Goal: Task Accomplishment & Management: Manage account settings

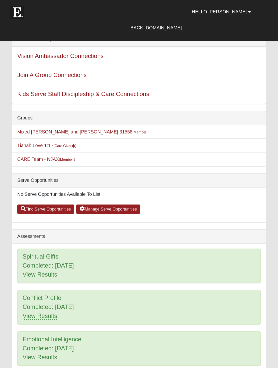
scroll to position [31, 0]
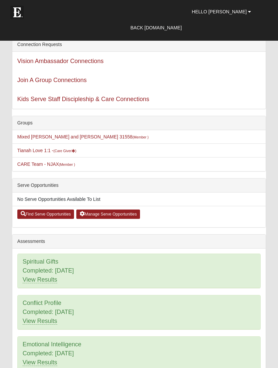
click at [26, 152] on link "Tianah Love 1:1 - (Care Giver )" at bounding box center [46, 150] width 59 height 5
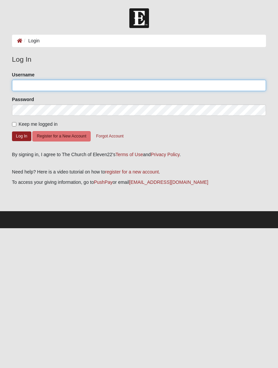
click at [26, 89] on input "Username" at bounding box center [139, 85] width 254 height 11
type input "Proverbs3141122"
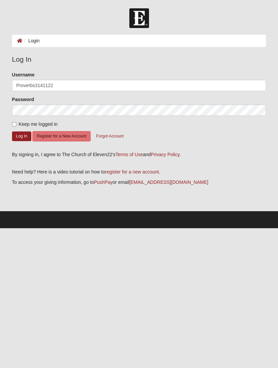
click at [21, 136] on button "Log In" at bounding box center [21, 136] width 19 height 10
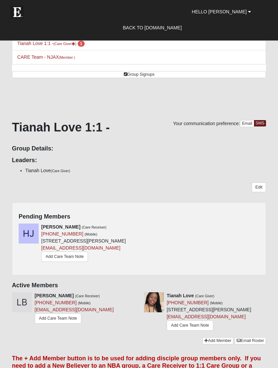
scroll to position [57, 0]
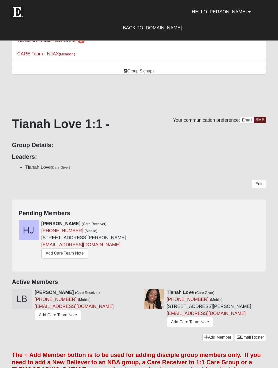
click at [137, 224] on icon at bounding box center [136, 223] width 5 height 5
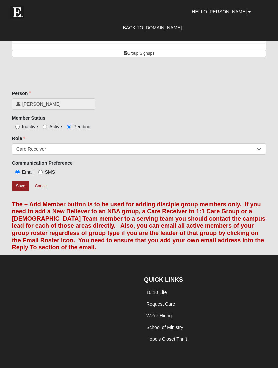
scroll to position [79, 0]
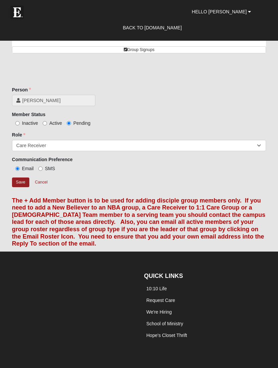
click at [52, 121] on span "Active" at bounding box center [55, 122] width 13 height 5
click at [47, 121] on input "Active" at bounding box center [45, 123] width 4 height 4
radio input "true"
click at [17, 181] on input "Save" at bounding box center [20, 182] width 17 height 10
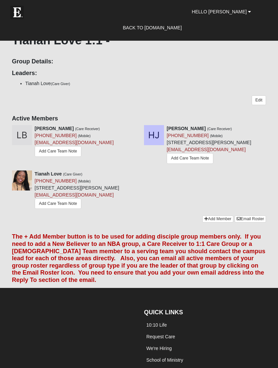
scroll to position [141, 0]
click at [167, 164] on link "Add Care Team Note" at bounding box center [190, 158] width 47 height 10
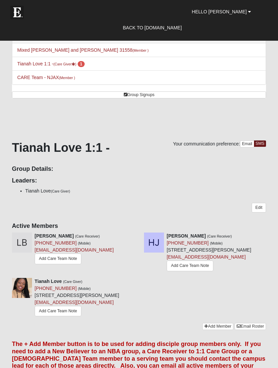
scroll to position [0, 0]
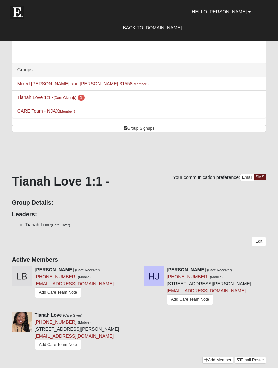
click at [20, 17] on img at bounding box center [16, 12] width 13 height 13
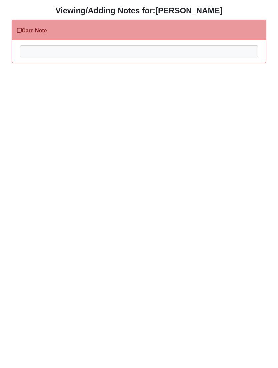
click at [48, 49] on div at bounding box center [138, 60] width 237 height 29
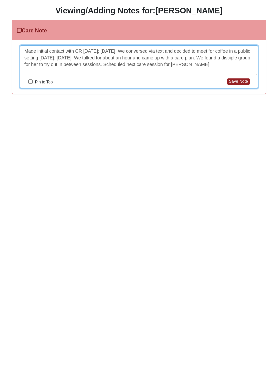
click at [267, 101] on html "HTML Content Viewing/Adding Notes for: Holly Johnstone Care Note Please correct…" at bounding box center [139, 50] width 278 height 101
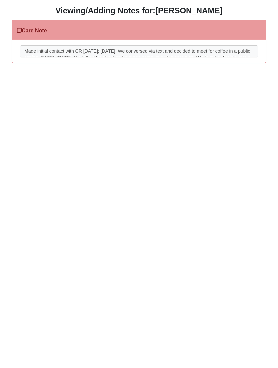
click at [95, 54] on div "Made initial contact with CR on Friday; September 26, 2025. We conversed via te…" at bounding box center [138, 60] width 237 height 29
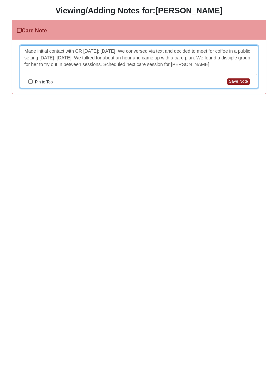
click at [52, 71] on div "Made initial contact with CR on Friday; September 26, 2025. We conversed via te…" at bounding box center [138, 60] width 237 height 29
click at [29, 83] on input "Pin to Top" at bounding box center [30, 81] width 4 height 4
click at [240, 84] on button "Save Note" at bounding box center [238, 81] width 22 height 6
checkbox input "false"
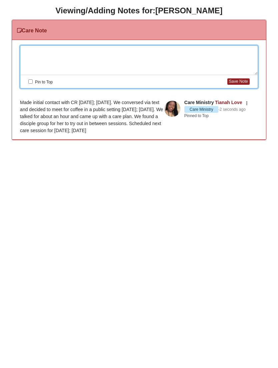
click at [40, 63] on div at bounding box center [138, 60] width 237 height 29
